Goal: Information Seeking & Learning: Learn about a topic

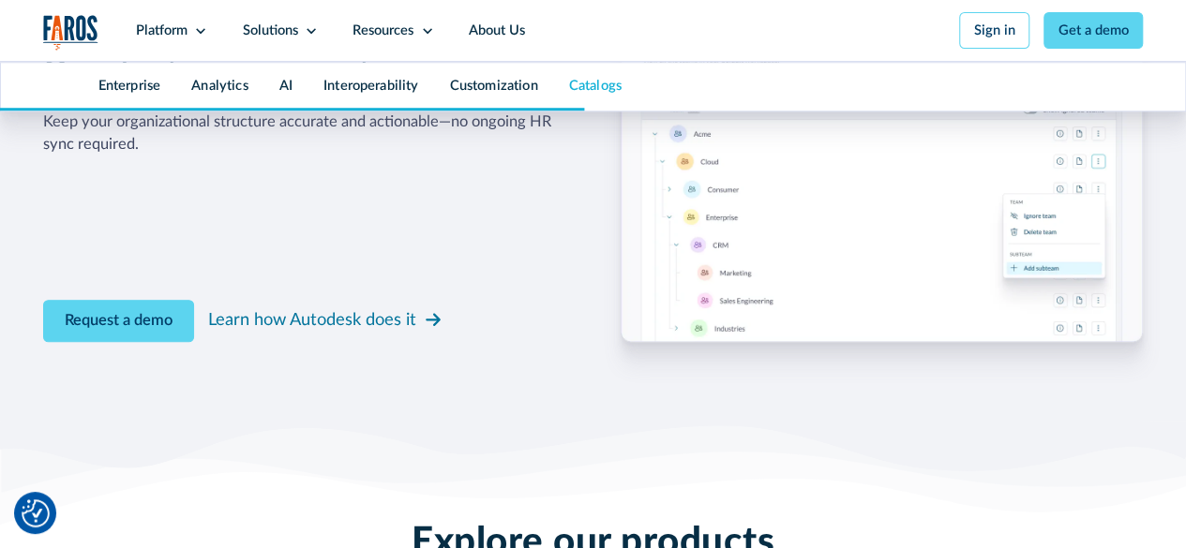
scroll to position [7742, 0]
click at [356, 332] on div "Learn how Autodesk does it" at bounding box center [312, 318] width 208 height 25
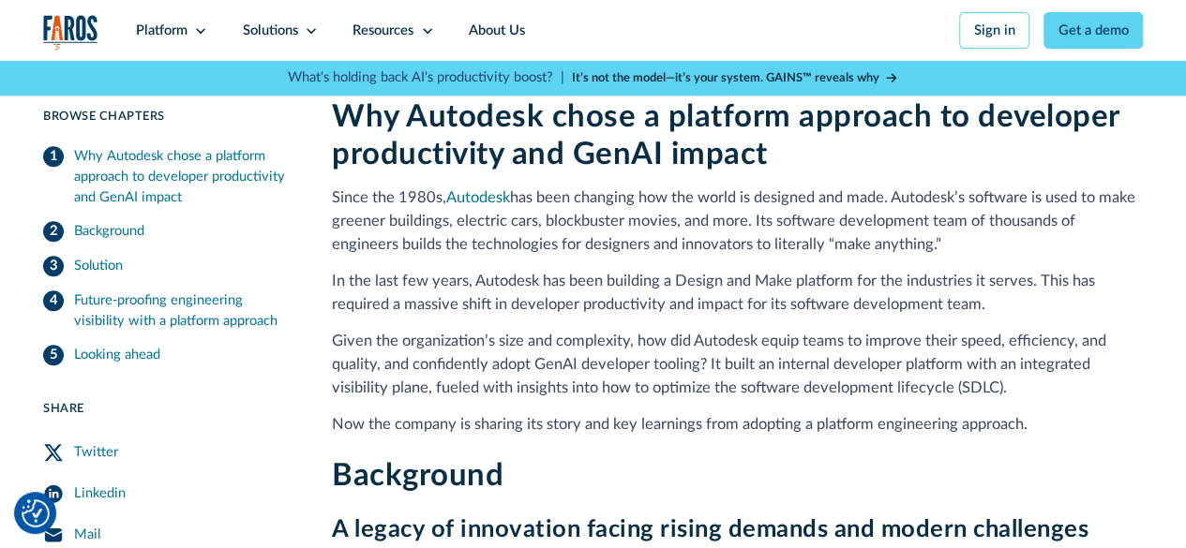
scroll to position [464, 0]
